Goal: Information Seeking & Learning: Learn about a topic

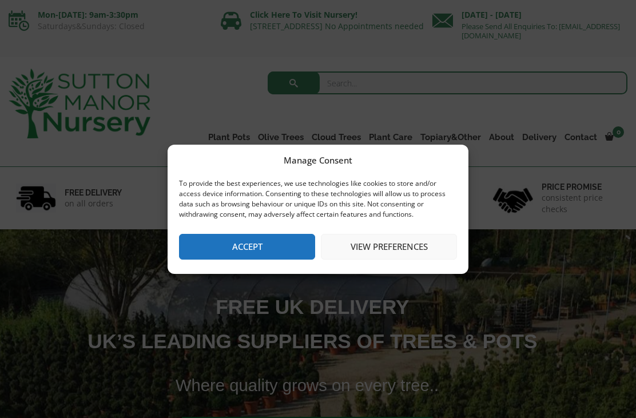
click at [264, 252] on button "Accept" at bounding box center [247, 247] width 136 height 26
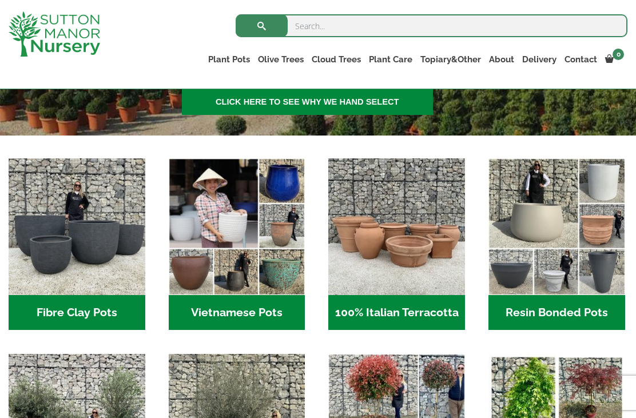
scroll to position [307, 0]
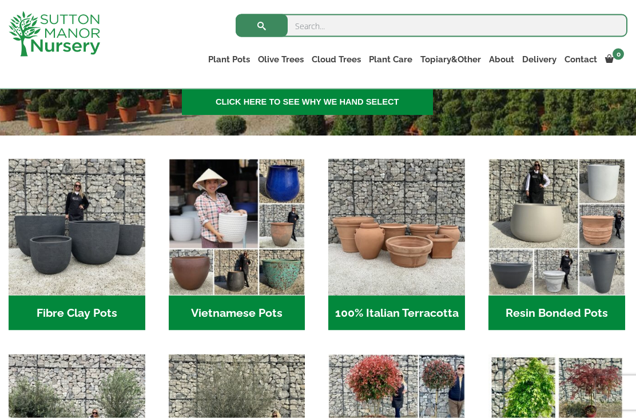
click at [557, 306] on h2 "Resin Bonded Pots (218)" at bounding box center [556, 313] width 137 height 35
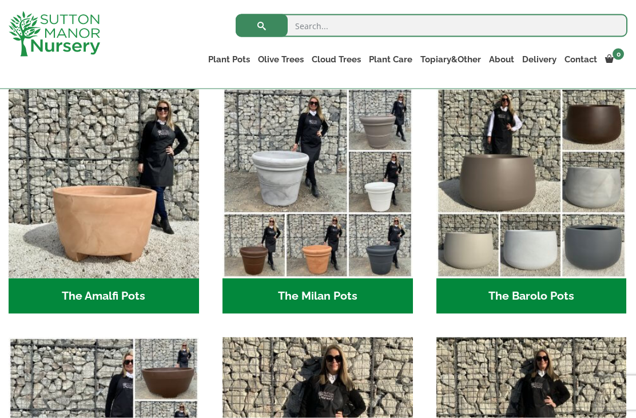
scroll to position [315, 0]
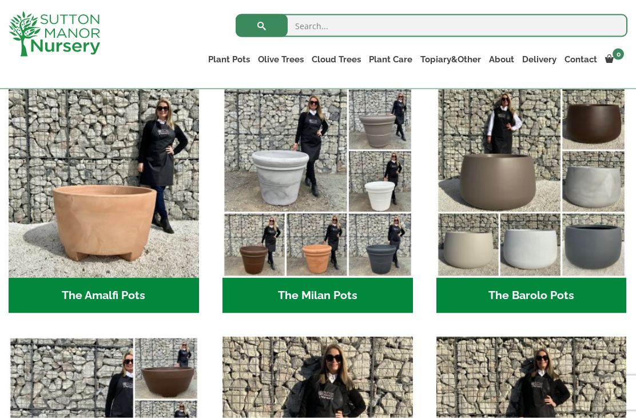
click at [543, 295] on h2 "The Barolo Pots (42)" at bounding box center [531, 295] width 190 height 35
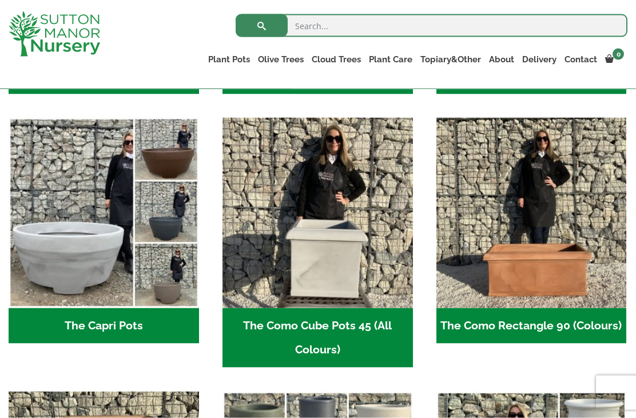
scroll to position [535, 0]
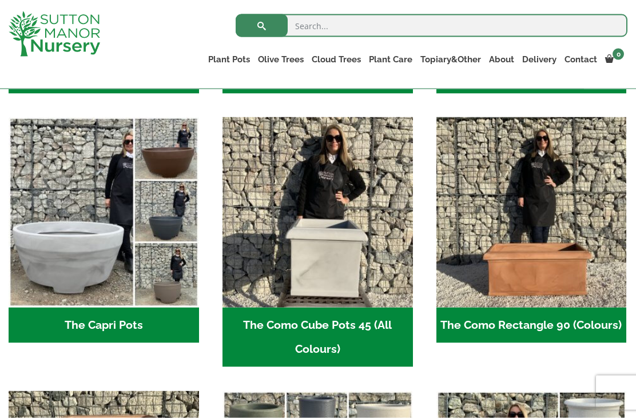
click at [68, 328] on h2 "The Capri Pots (34)" at bounding box center [104, 325] width 190 height 35
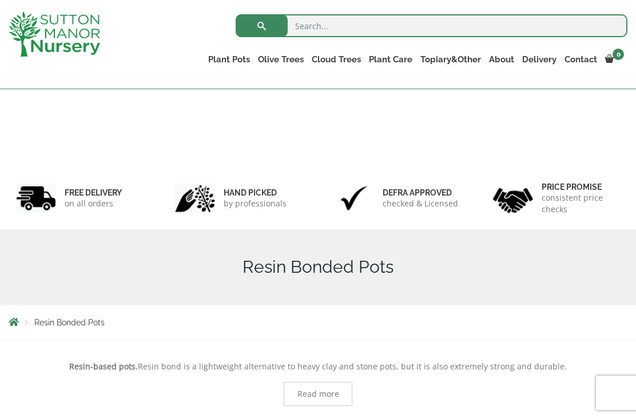
scroll to position [572, 0]
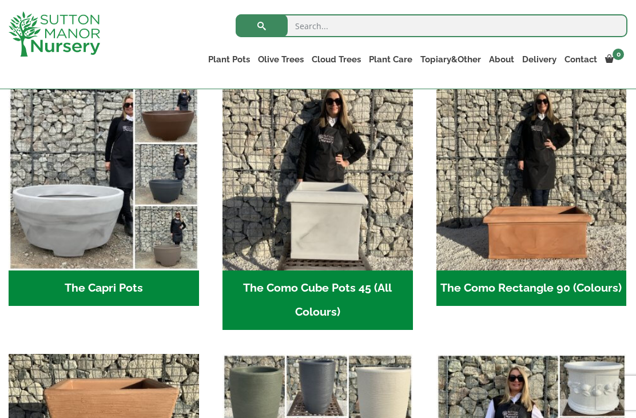
click at [79, 284] on h2 "The Capri Pots (34)" at bounding box center [104, 287] width 190 height 35
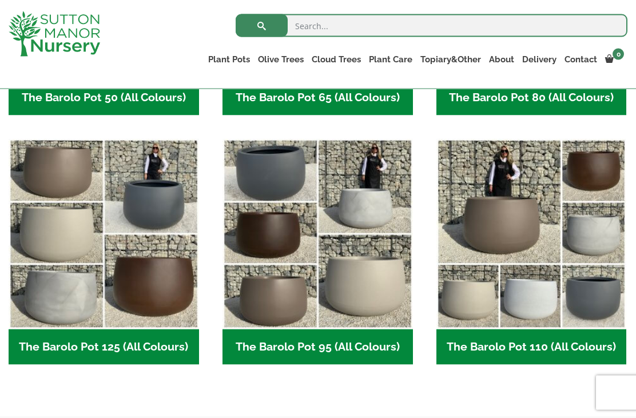
scroll to position [503, 0]
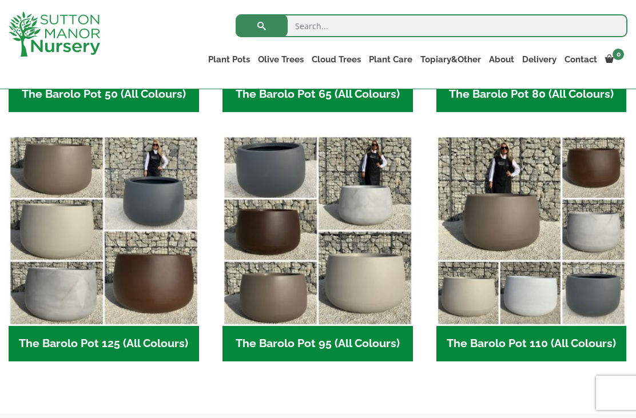
click at [285, 294] on img "Visit product category The Barolo Pot 95 (All Colours)" at bounding box center [317, 230] width 190 height 190
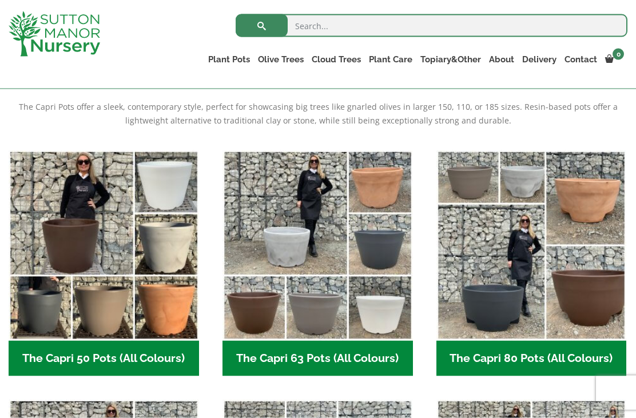
scroll to position [240, 0]
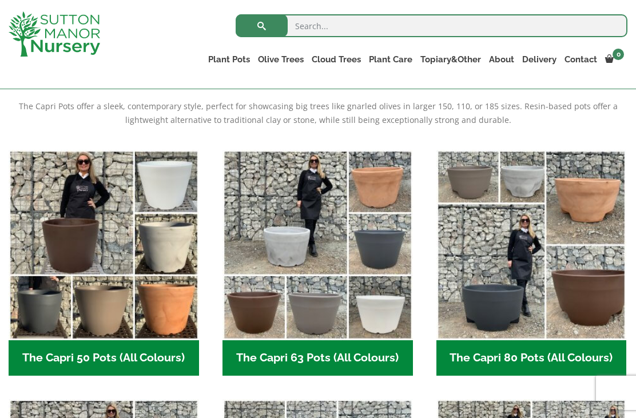
click at [489, 318] on img "Visit product category The Capri 80 Pots (All Colours)" at bounding box center [531, 245] width 190 height 190
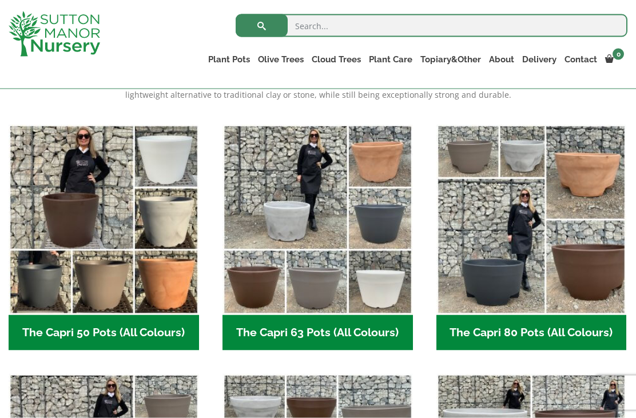
scroll to position [265, 0]
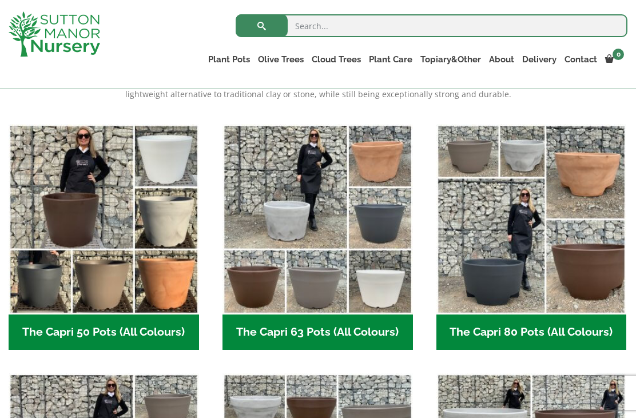
click at [254, 290] on img "Visit product category The Capri 63 Pots (All Colours)" at bounding box center [317, 219] width 190 height 190
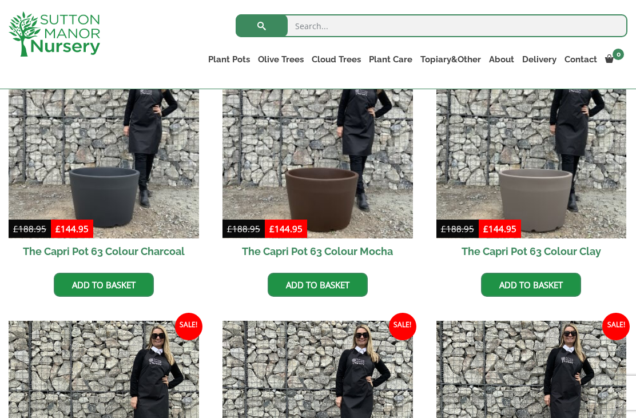
scroll to position [336, 0]
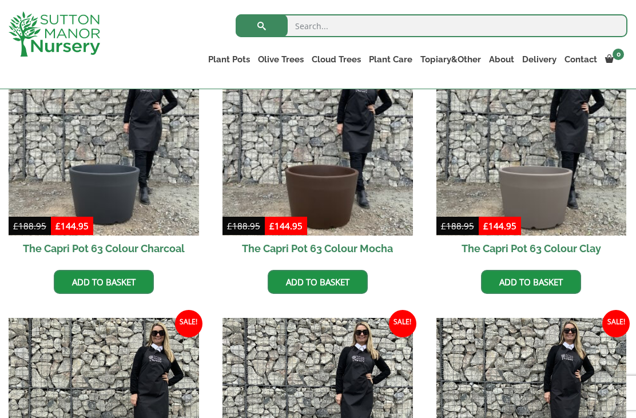
click at [322, 188] on img at bounding box center [317, 140] width 190 height 190
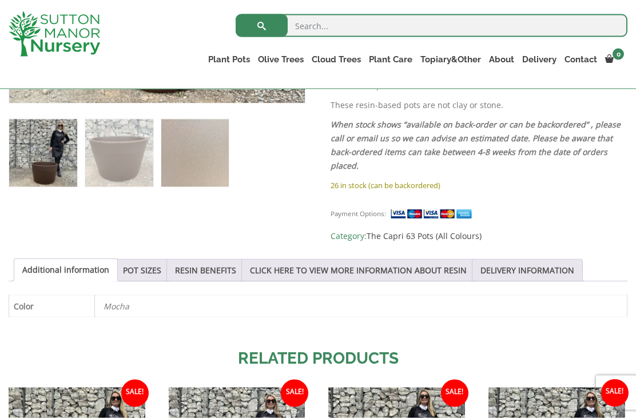
scroll to position [458, 0]
click at [152, 259] on link "POT SIZES" at bounding box center [142, 270] width 38 height 22
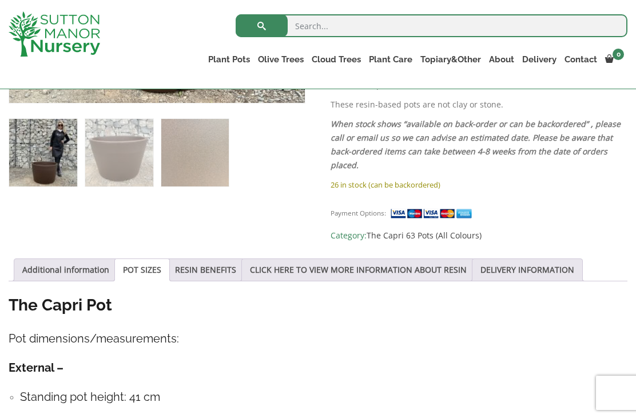
click at [30, 339] on h4 "Pot dimensions/measurements:" at bounding box center [318, 339] width 619 height 18
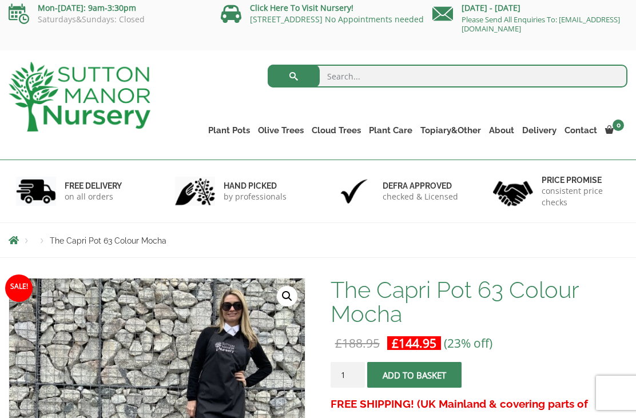
scroll to position [0, 0]
